Goal: Find specific page/section

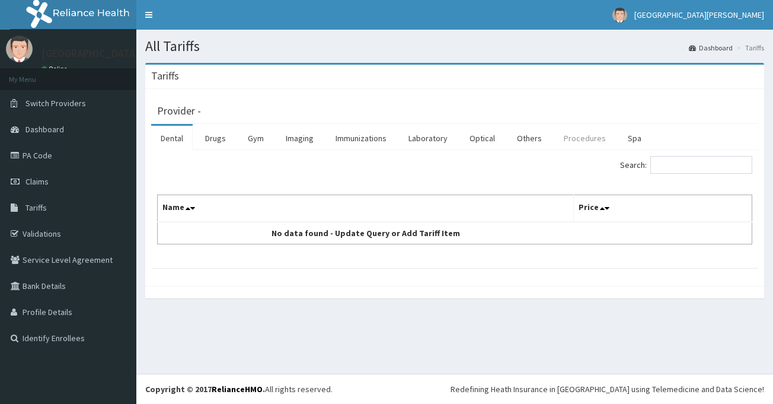
click at [578, 140] on link "Procedures" at bounding box center [584, 138] width 61 height 25
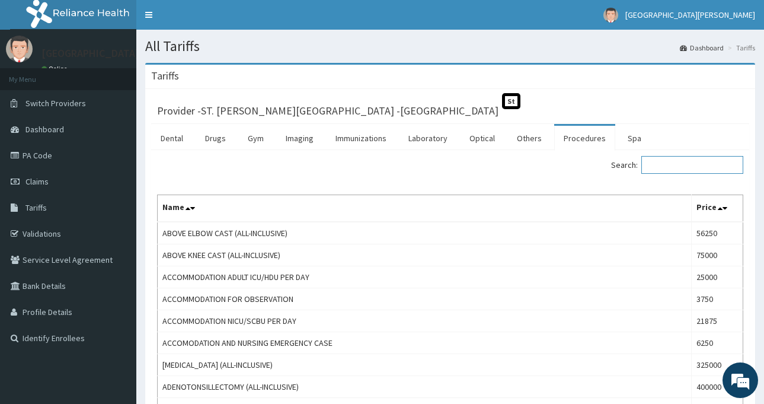
click at [669, 162] on input "Search:" at bounding box center [692, 165] width 102 height 18
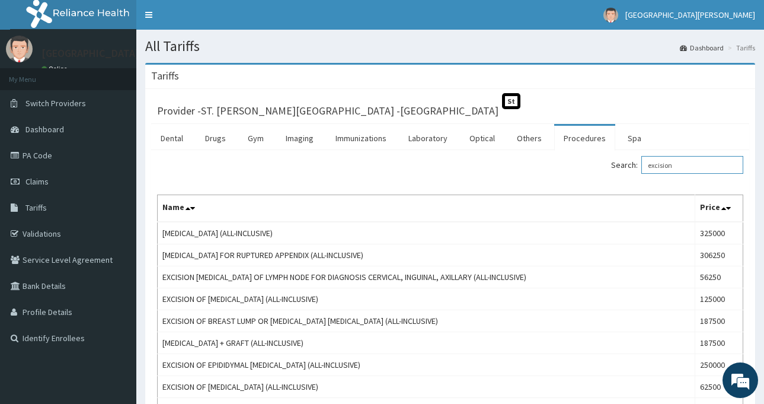
click at [691, 171] on input "excision" at bounding box center [692, 165] width 102 height 18
drag, startPoint x: 690, startPoint y: 171, endPoint x: 624, endPoint y: 170, distance: 65.8
click at [630, 172] on label "Search: excision" at bounding box center [677, 165] width 132 height 18
click at [641, 172] on input "excision" at bounding box center [692, 165] width 102 height 18
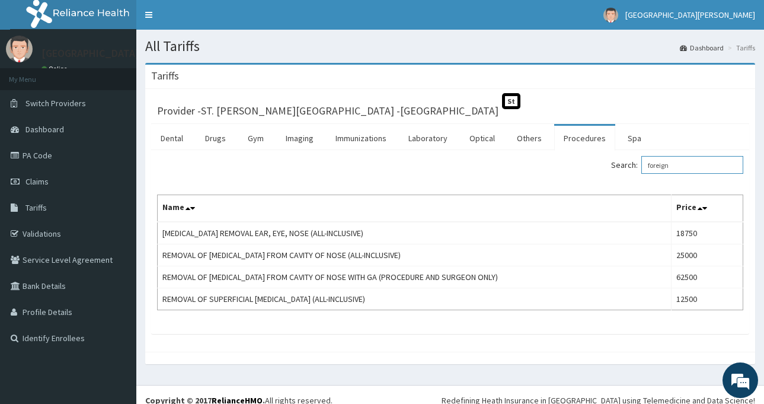
type input "foreign"
click at [59, 155] on link "PA Code" at bounding box center [68, 155] width 136 height 26
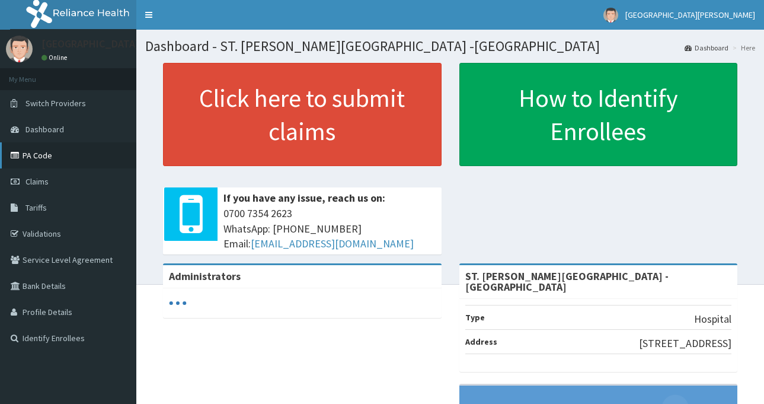
click at [59, 154] on link "PA Code" at bounding box center [68, 155] width 136 height 26
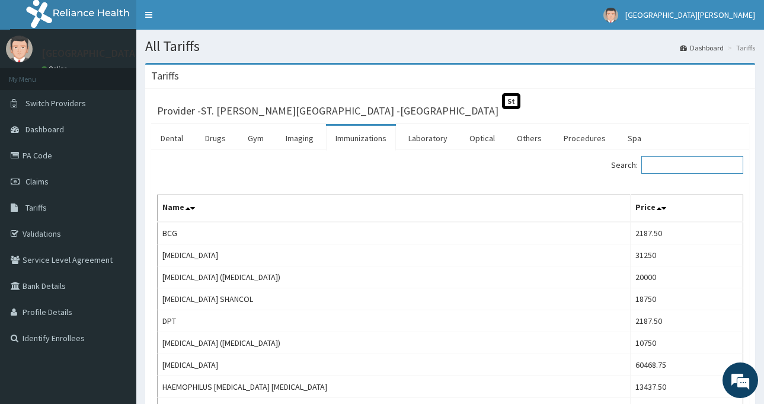
click at [678, 164] on input "Search:" at bounding box center [692, 165] width 102 height 18
